Goal: Information Seeking & Learning: Understand process/instructions

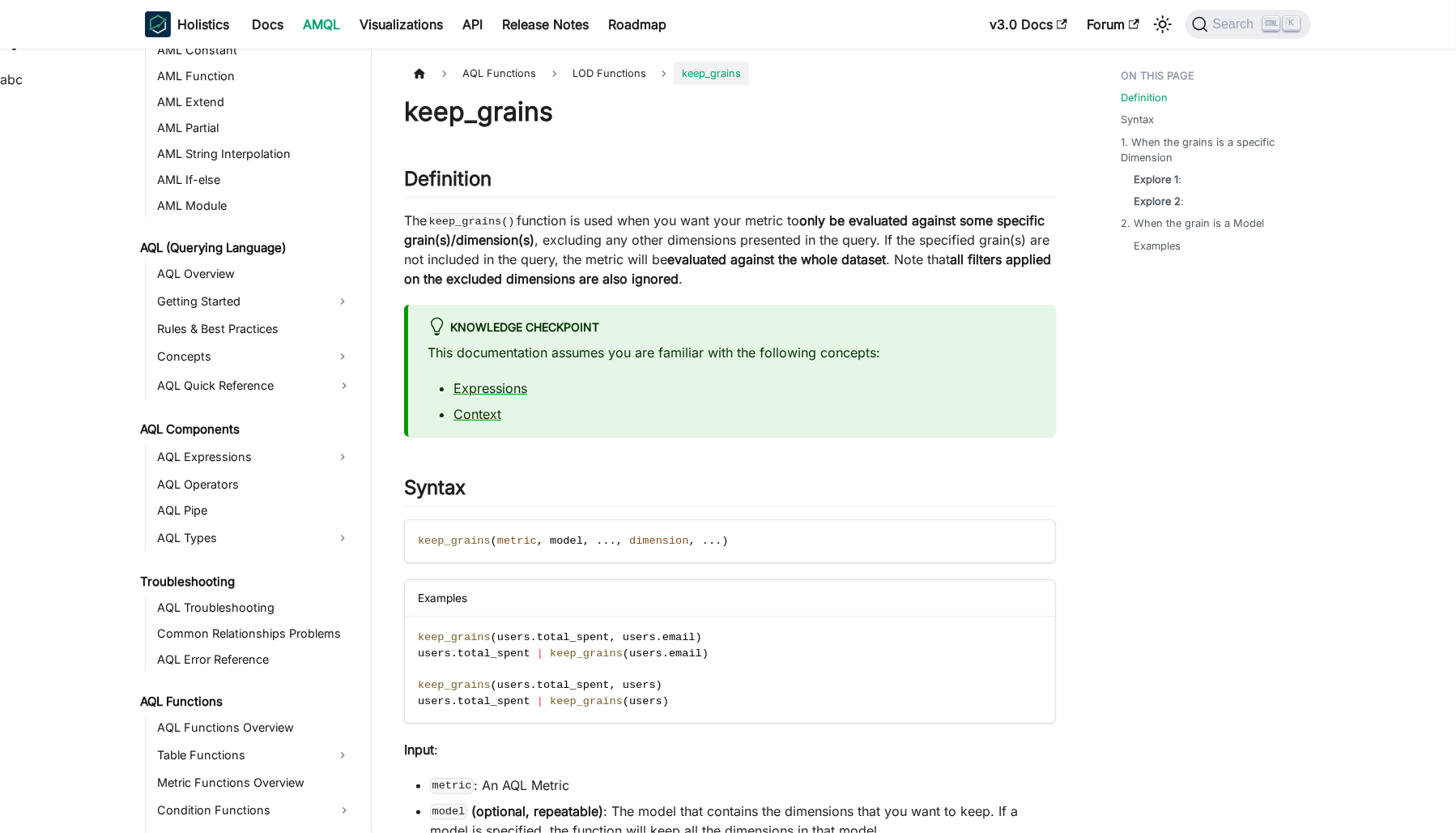
click at [655, 246] on p "The keep_grains() function is used when you want your metric to only be evaluat…" at bounding box center [730, 249] width 652 height 78
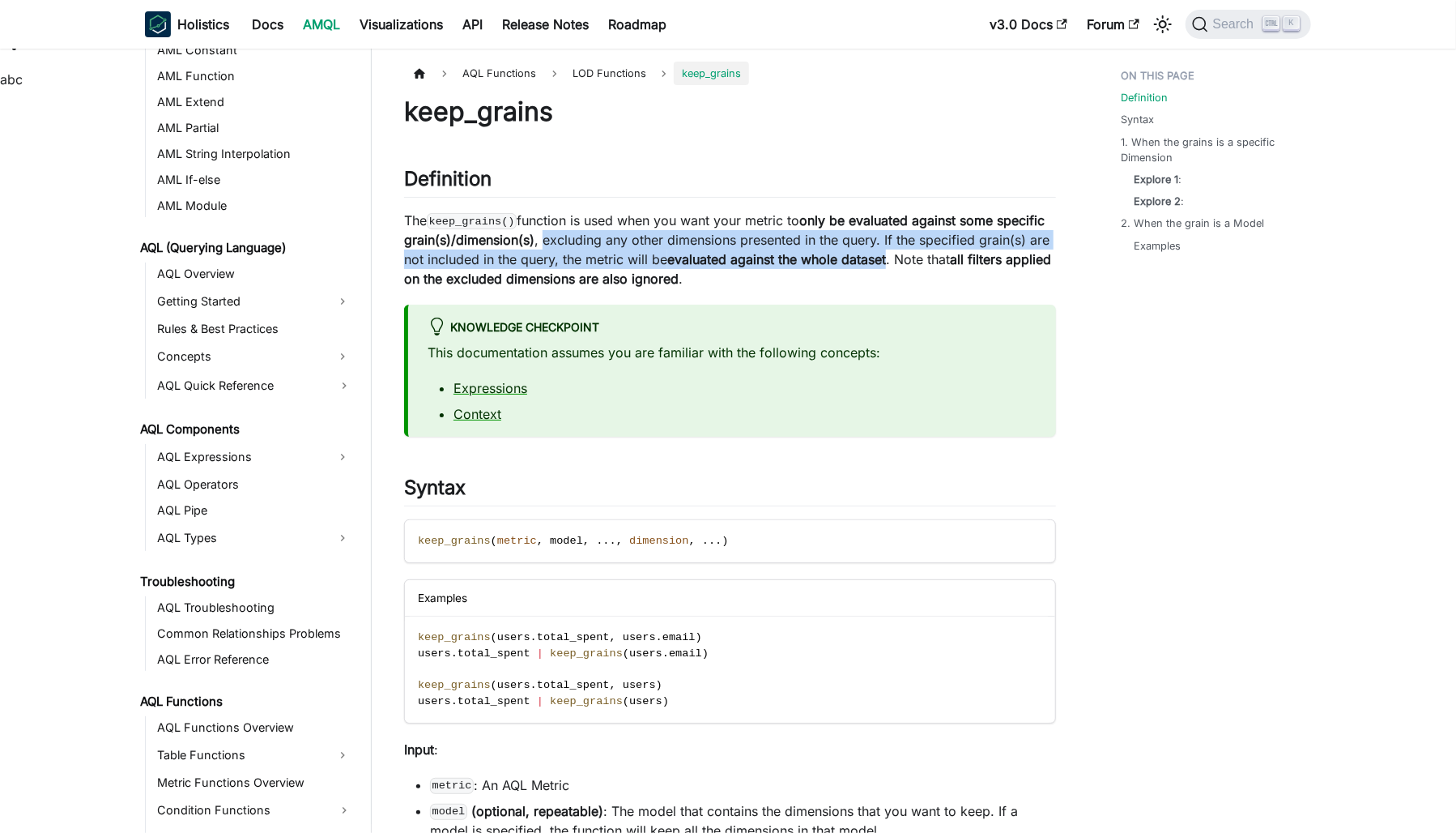
drag, startPoint x: 655, startPoint y: 246, endPoint x: 950, endPoint y: 259, distance: 295.3
click at [950, 259] on p "The keep_grains() function is used when you want your metric to only be evaluat…" at bounding box center [730, 249] width 652 height 78
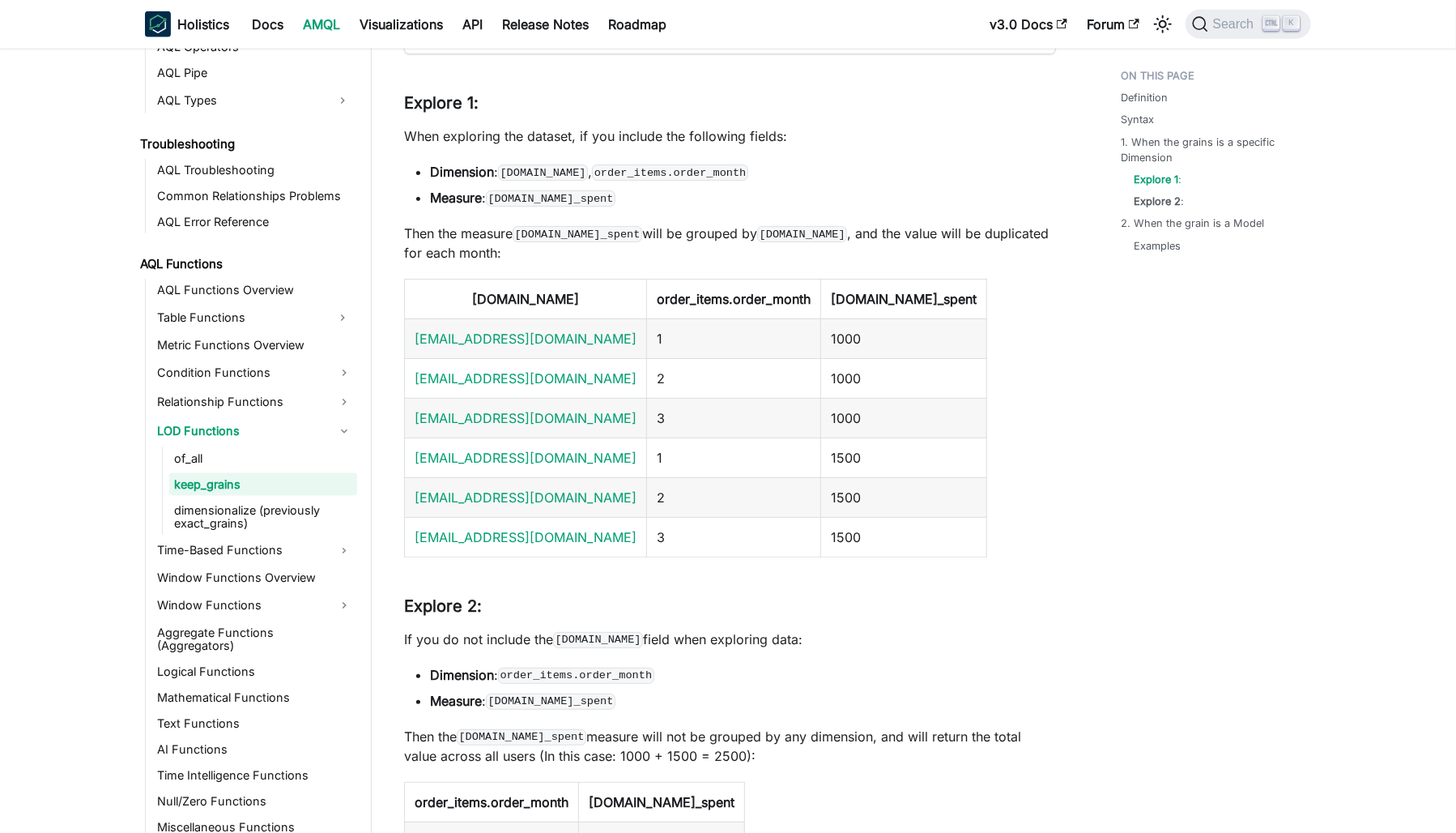
scroll to position [1458, 0]
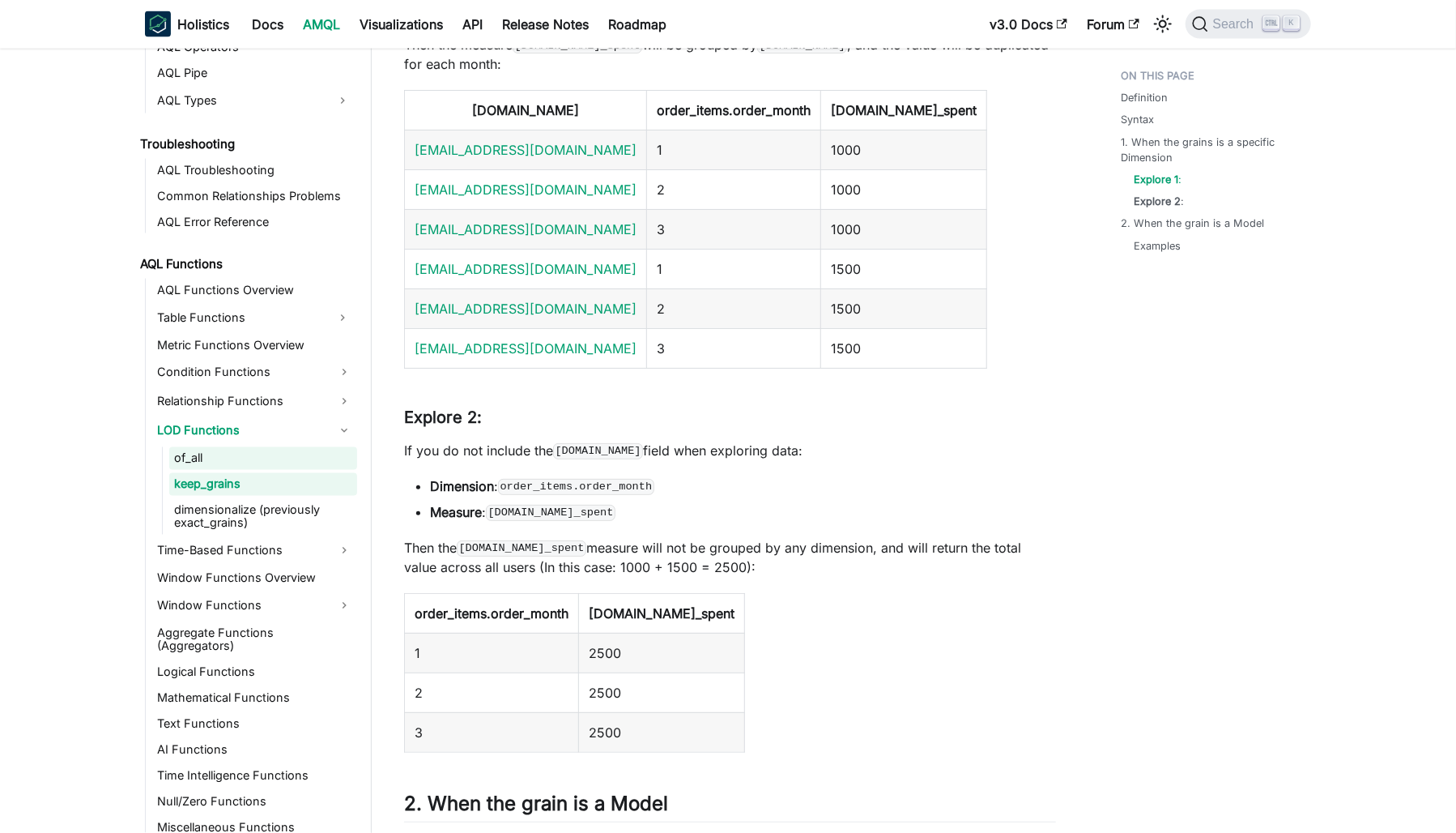
click at [195, 454] on link "of_all" at bounding box center [263, 458] width 187 height 22
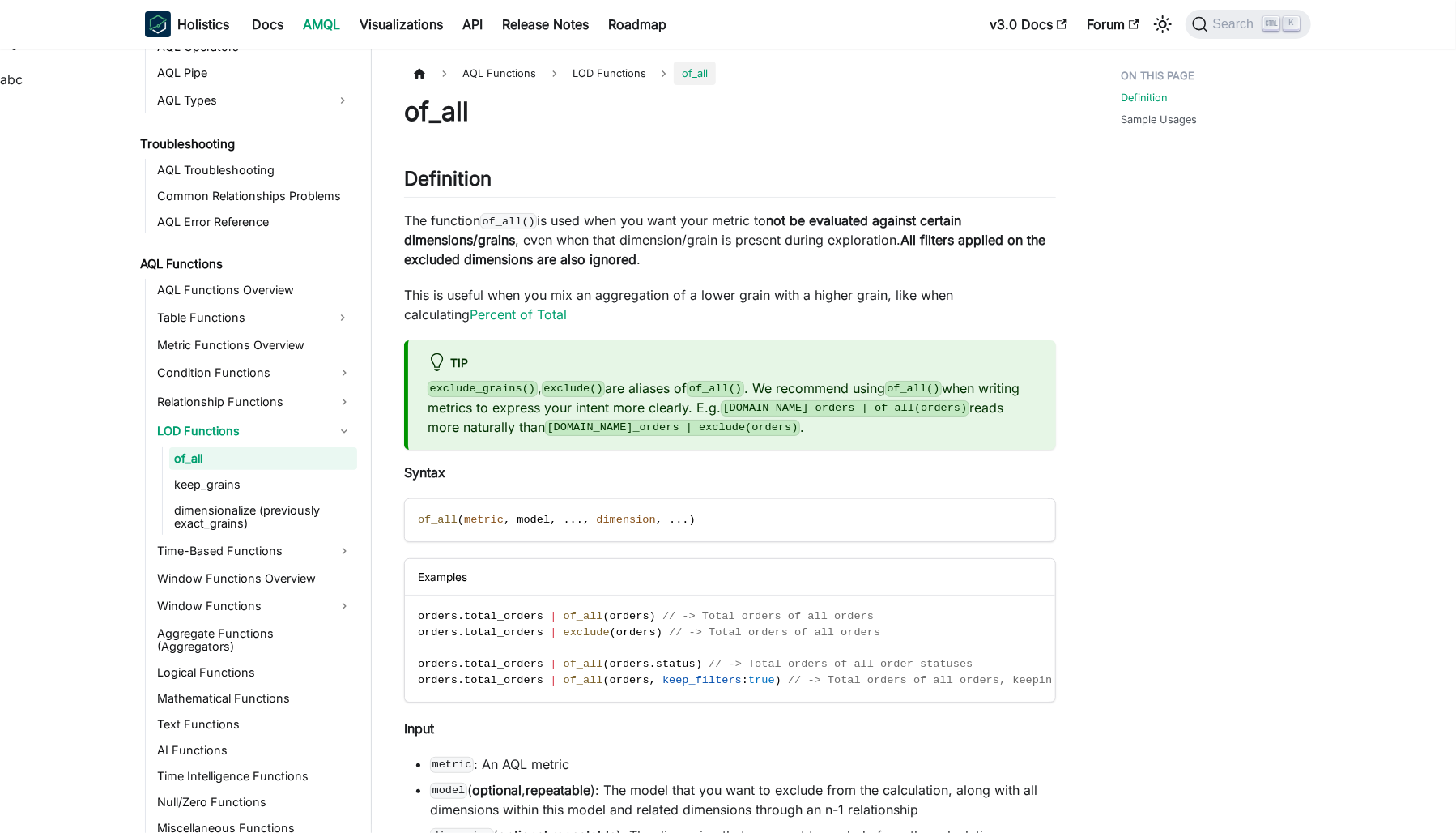
click at [578, 217] on p "The function of_all() is used when you want your metric to not be evaluated aga…" at bounding box center [730, 240] width 652 height 58
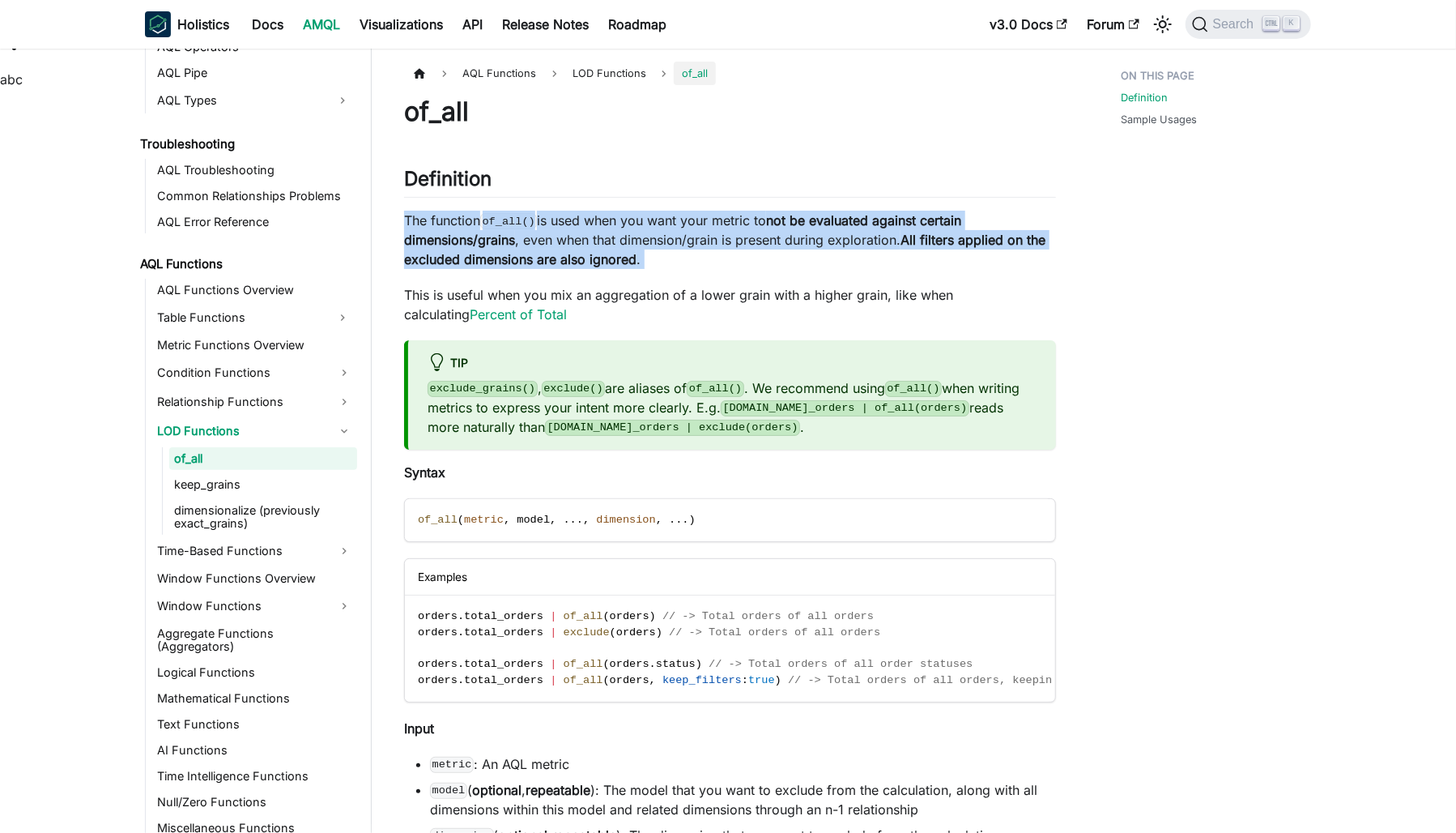
click at [578, 217] on p "The function of_all() is used when you want your metric to not be evaluated aga…" at bounding box center [730, 240] width 652 height 58
click at [1020, 262] on p "The function of_all() is used when you want your metric to not be evaluated aga…" at bounding box center [730, 240] width 652 height 58
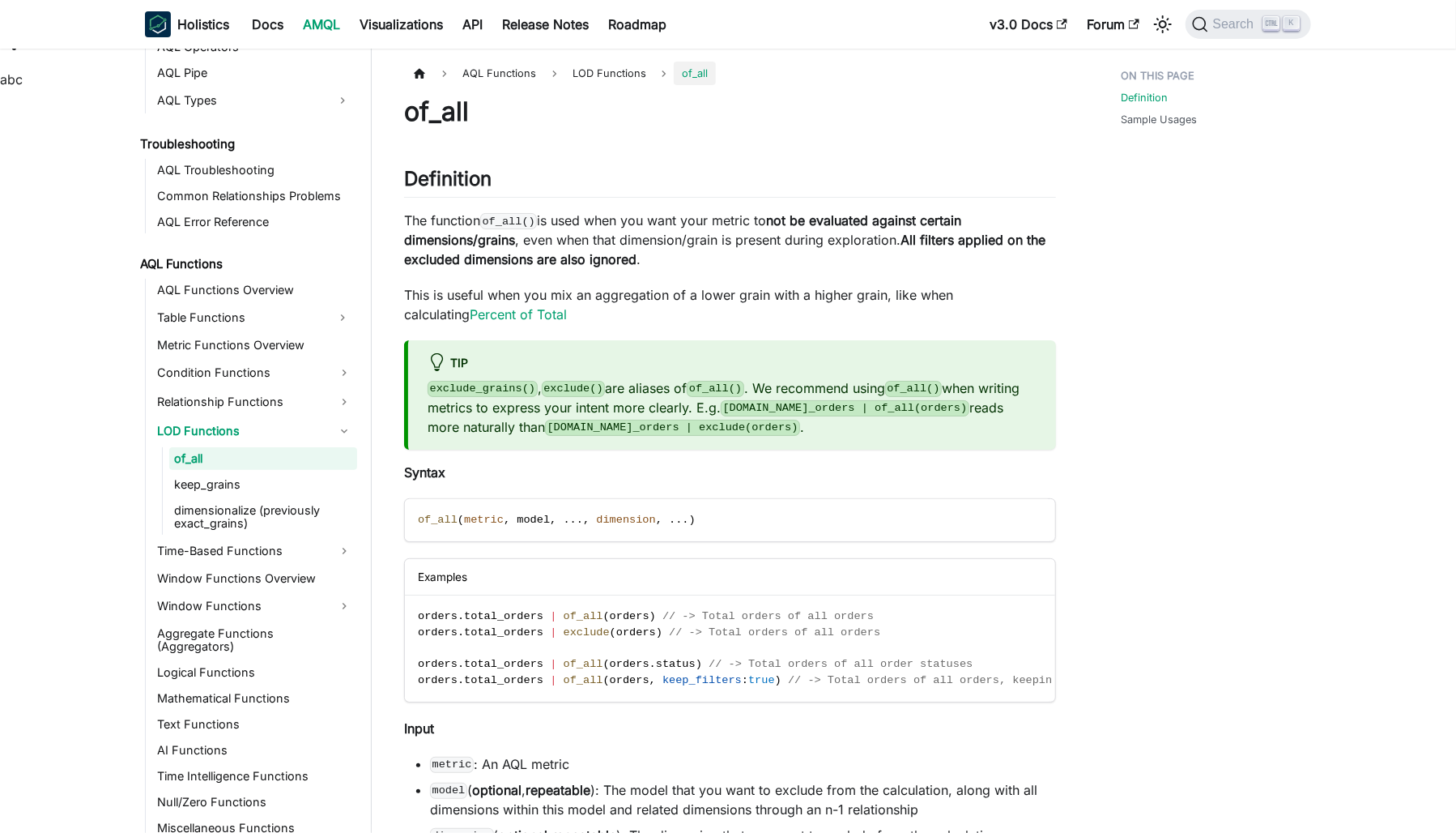
click at [562, 236] on p "The function of_all() is used when you want your metric to not be evaluated aga…" at bounding box center [730, 240] width 652 height 58
drag, startPoint x: 562, startPoint y: 236, endPoint x: 883, endPoint y: 247, distance: 321.2
click at [883, 247] on p "The function of_all() is used when you want your metric to not be evaluated aga…" at bounding box center [730, 240] width 652 height 58
drag, startPoint x: 883, startPoint y: 247, endPoint x: 1013, endPoint y: 254, distance: 130.2
click at [1013, 254] on p "The function of_all() is used when you want your metric to not be evaluated aga…" at bounding box center [730, 240] width 652 height 58
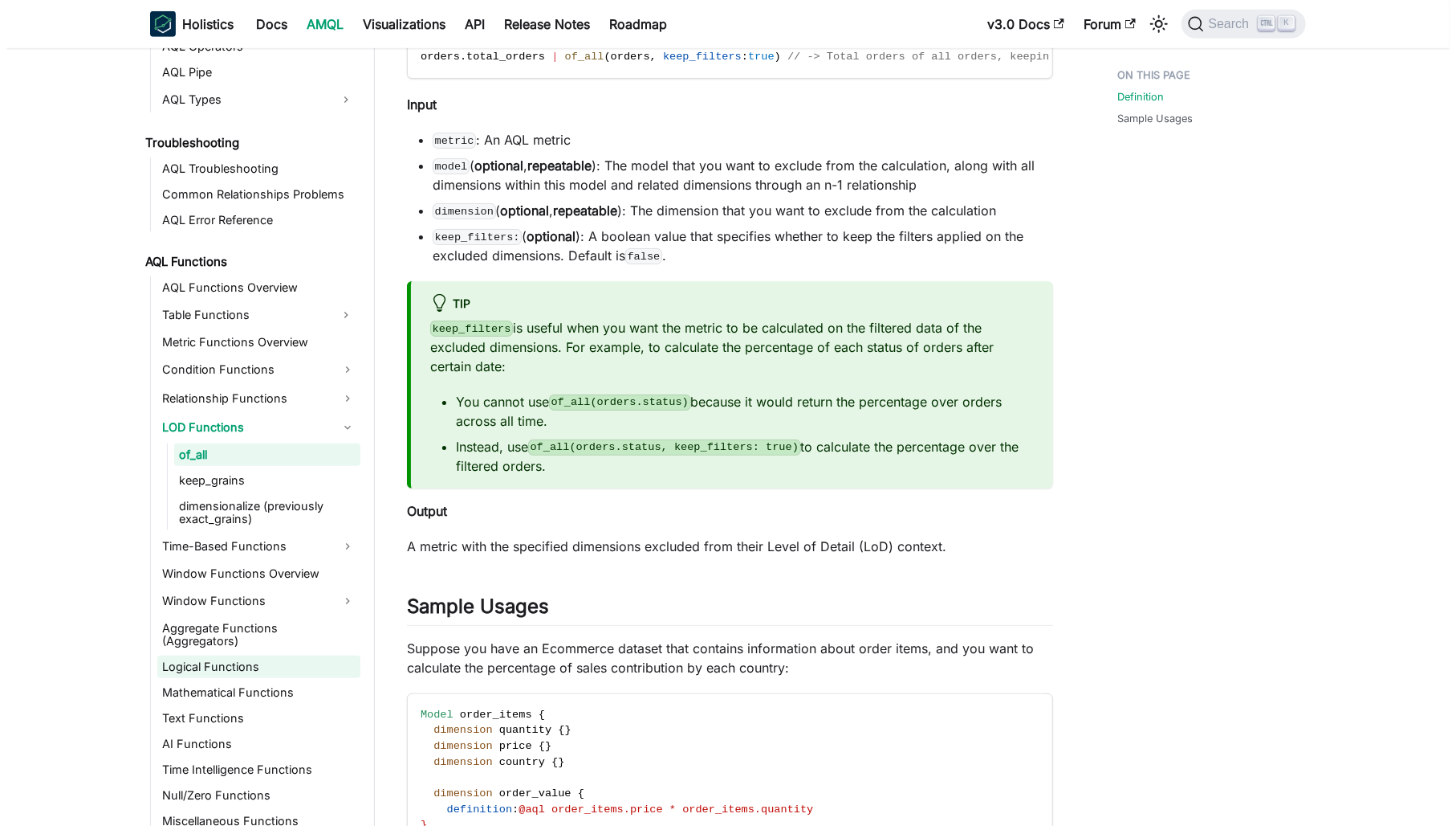
scroll to position [643, 0]
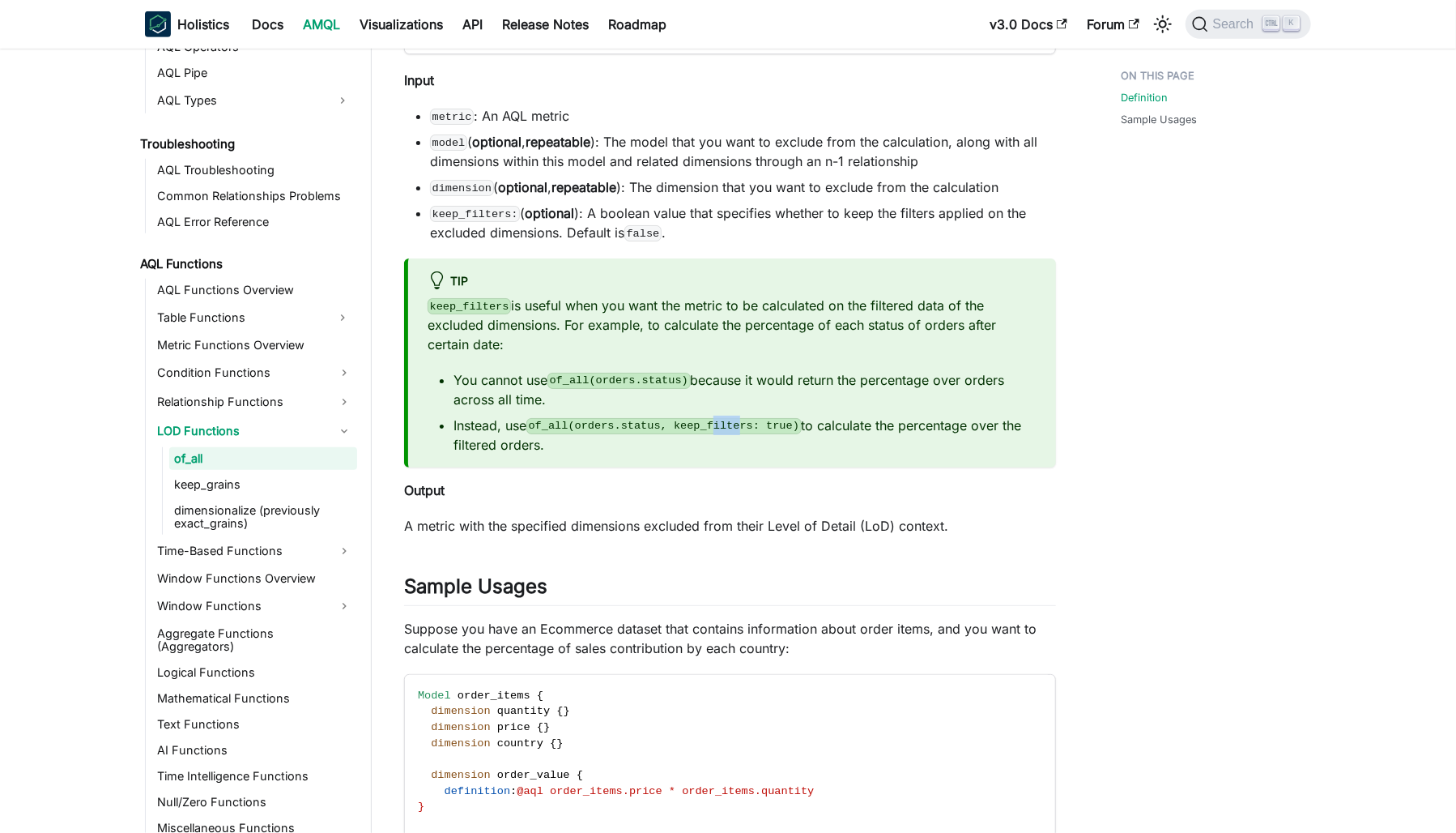
drag, startPoint x: 700, startPoint y: 431, endPoint x: 728, endPoint y: 438, distance: 28.9
click at [728, 434] on code "of_all(orders.status, keep_filters: true)" at bounding box center [664, 425] width 276 height 16
drag, startPoint x: 728, startPoint y: 438, endPoint x: 772, endPoint y: 488, distance: 66.6
drag, startPoint x: 740, startPoint y: 436, endPoint x: 698, endPoint y: 437, distance: 42.0
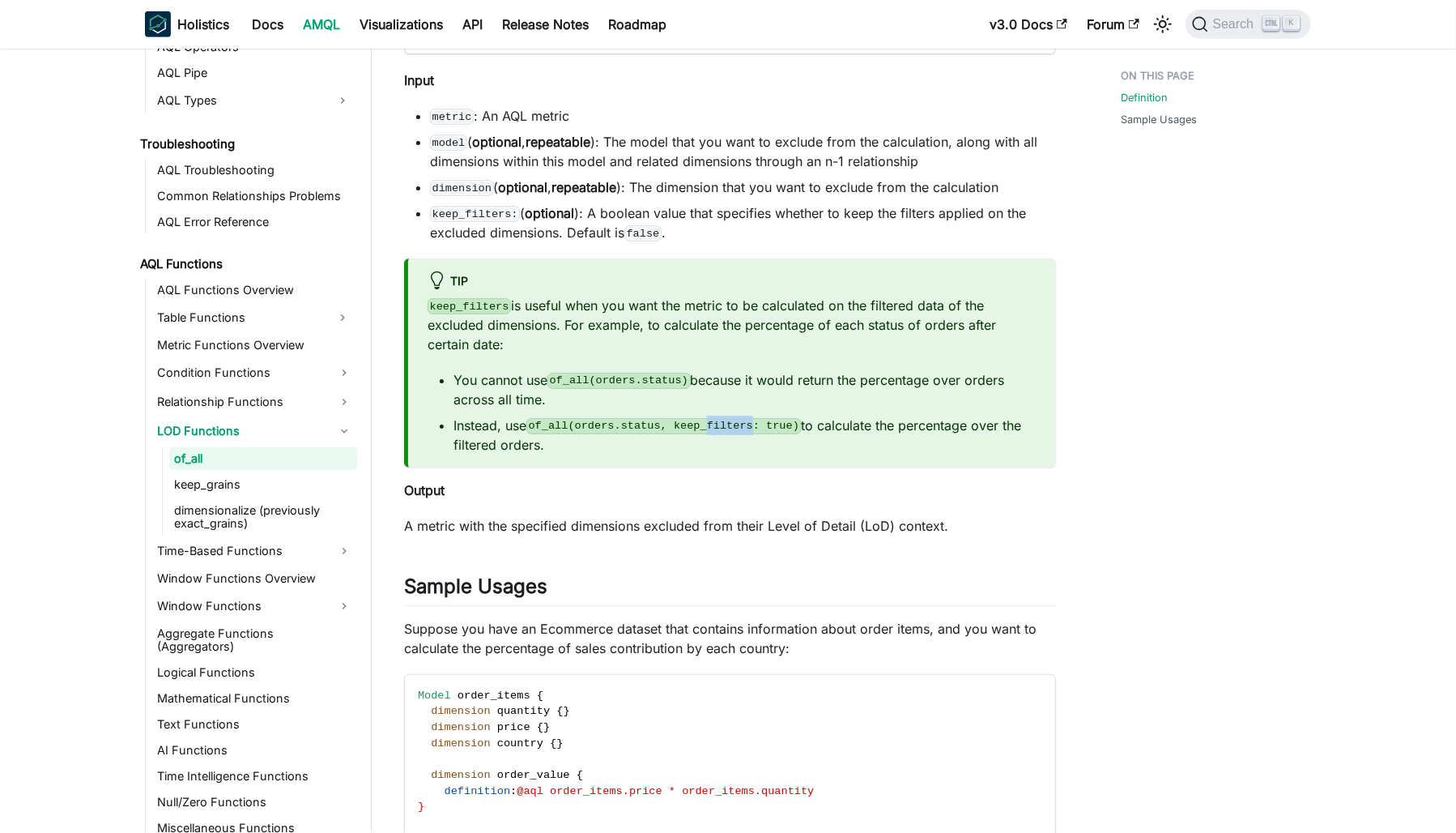
click at [698, 434] on code "of_all(orders.status, keep_filters: true)" at bounding box center [664, 425] width 276 height 16
copy code "filters"
click at [1231, 39] on div "Search K" at bounding box center [1244, 25] width 135 height 36
click at [1230, 25] on span "Search" at bounding box center [1235, 24] width 56 height 15
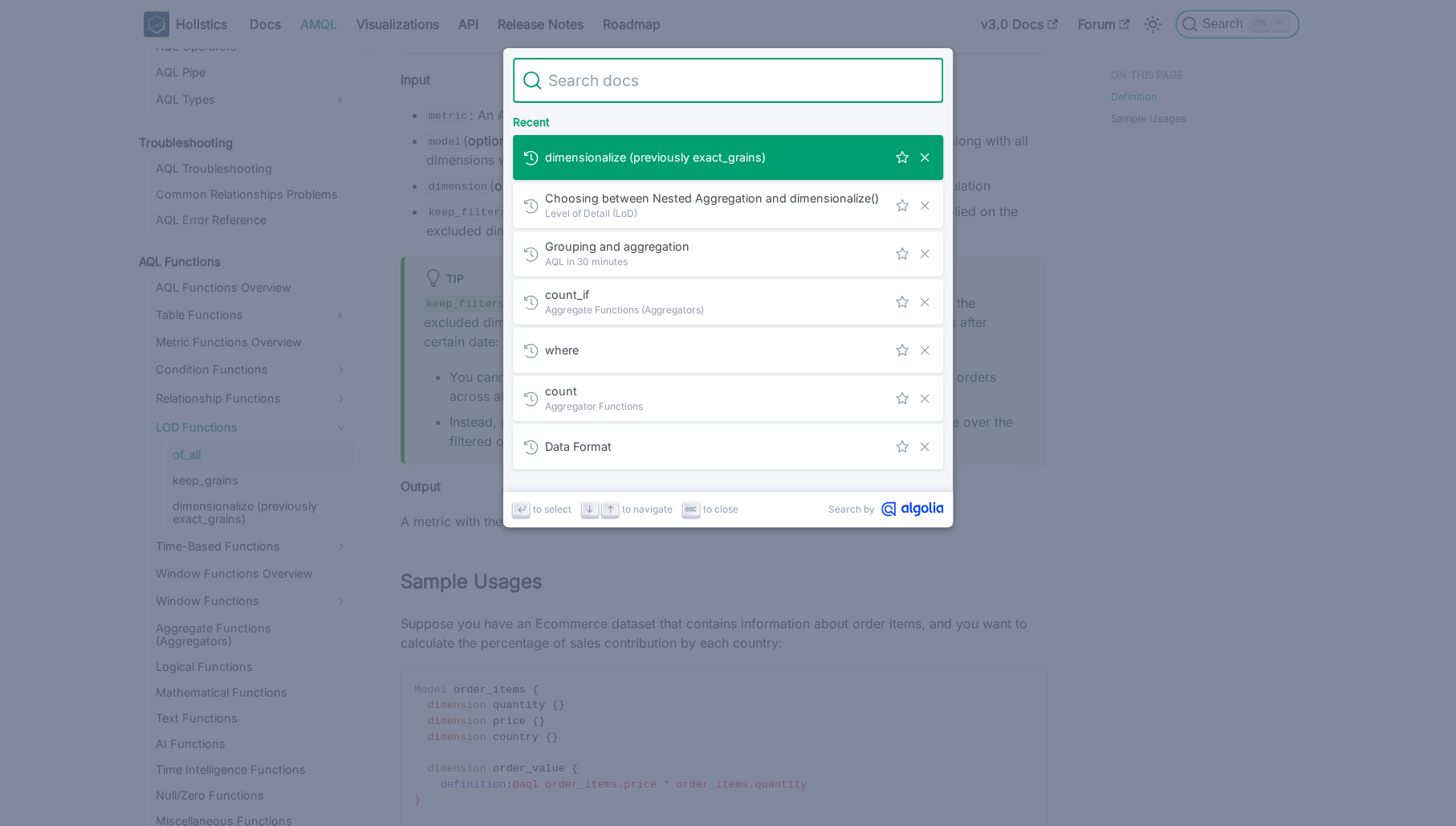
type input "filters"
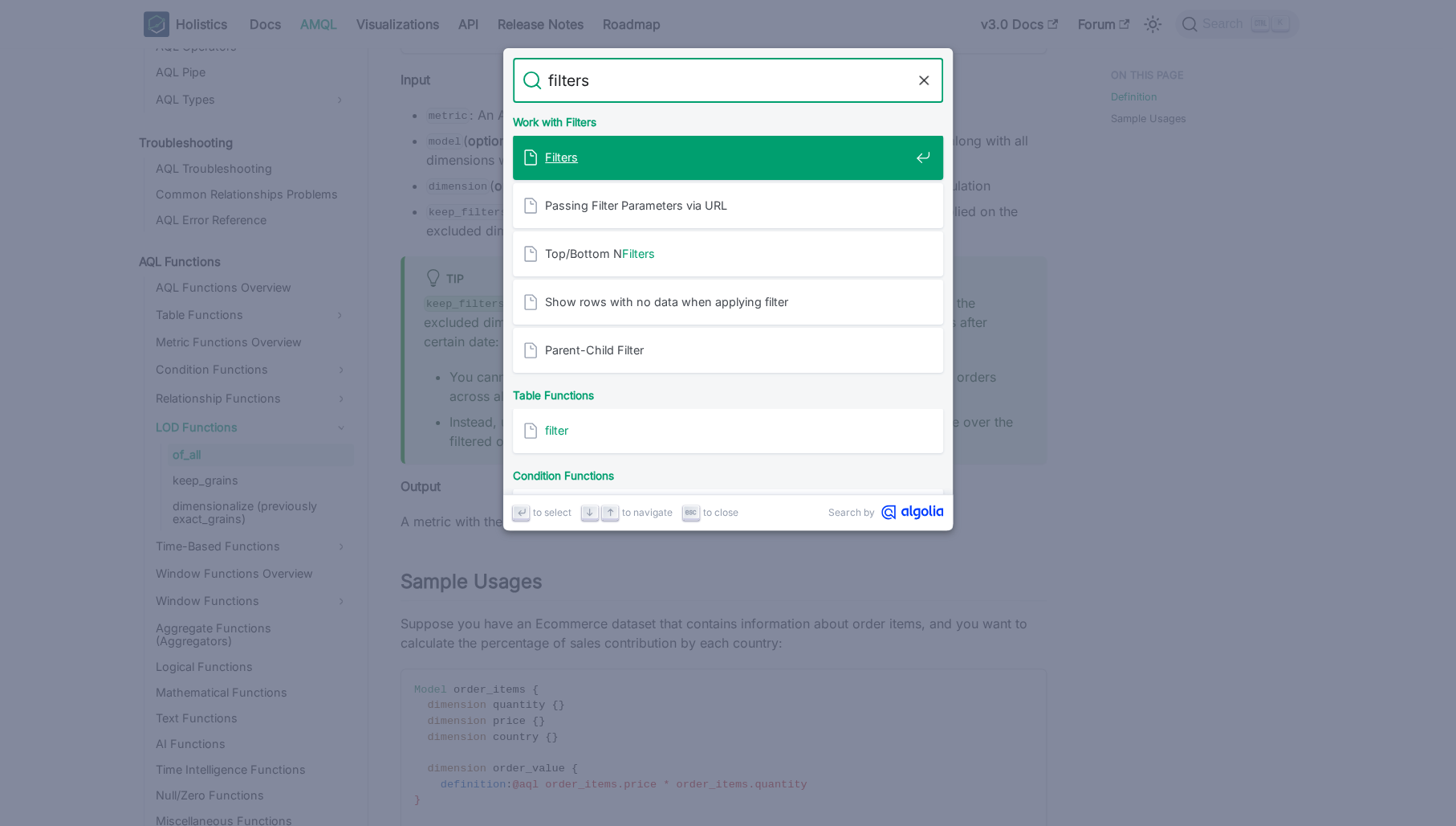
click at [724, 153] on span "Filters" at bounding box center [726, 157] width 364 height 15
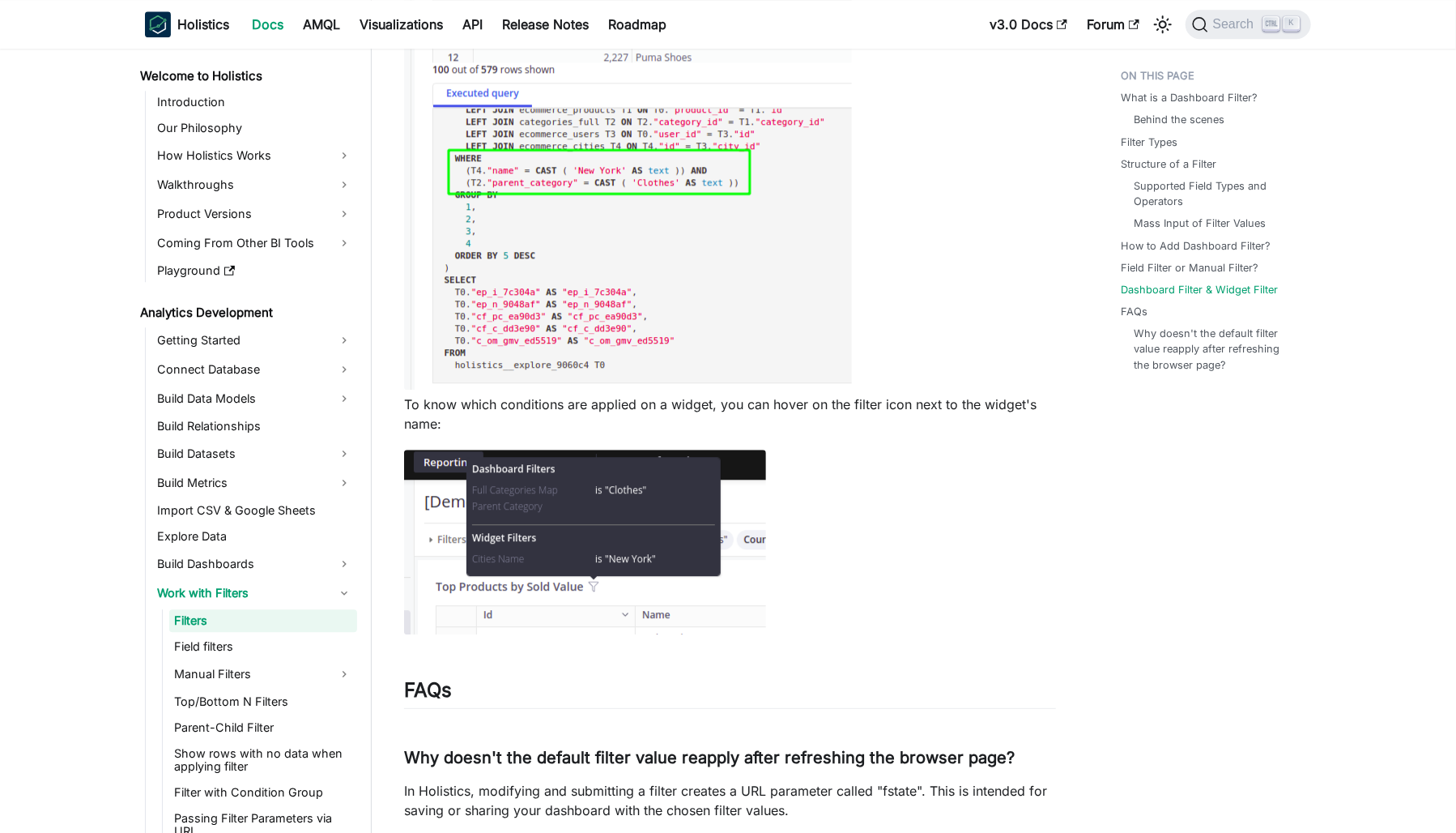
scroll to position [6308, 0]
